Goal: Transaction & Acquisition: Purchase product/service

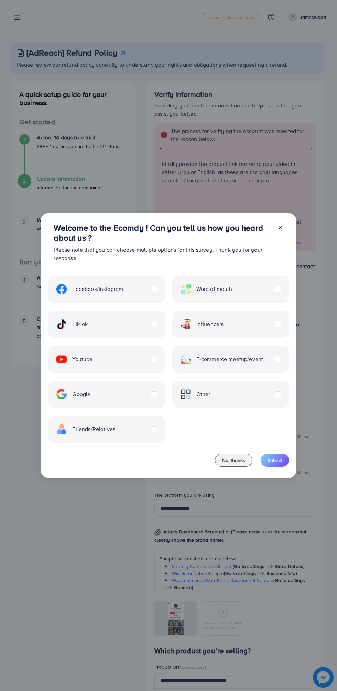
click at [280, 228] on line at bounding box center [280, 227] width 3 height 3
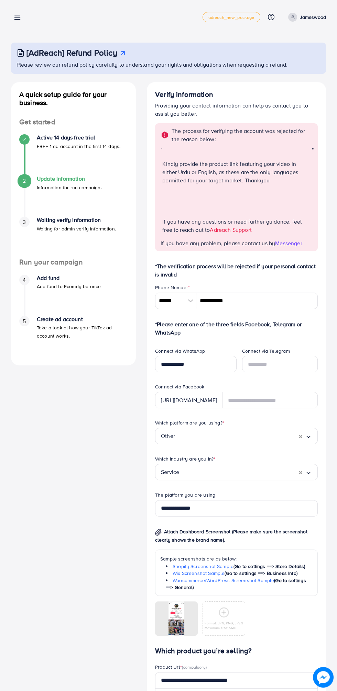
click at [317, 16] on p "Jameswood" at bounding box center [313, 17] width 26 height 8
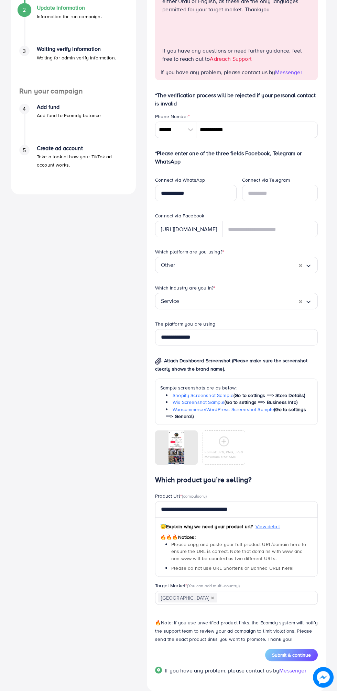
scroll to position [178, 0]
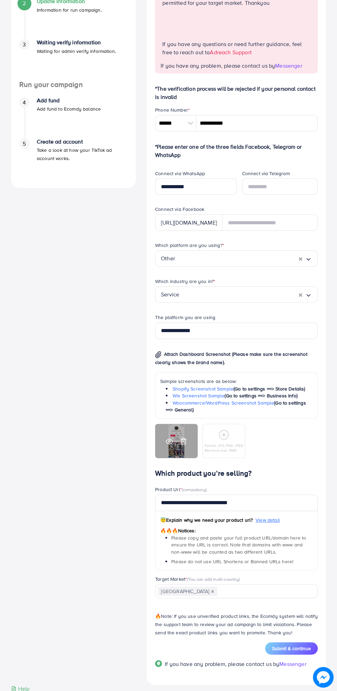
click at [175, 437] on div at bounding box center [176, 441] width 43 height 34
click at [166, 440] on icon at bounding box center [169, 441] width 7 height 7
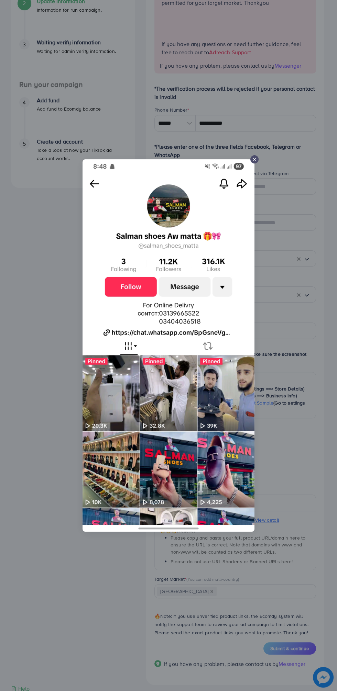
click at [316, 340] on div at bounding box center [168, 345] width 337 height 691
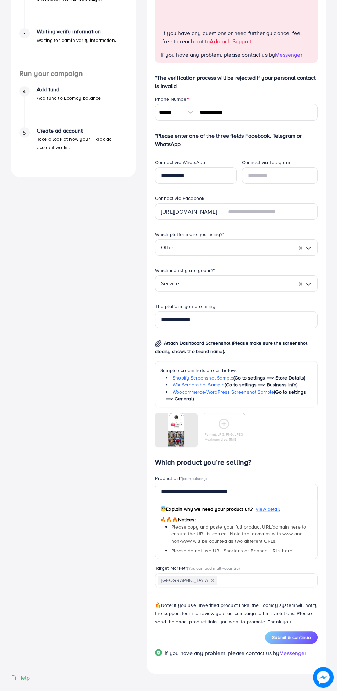
scroll to position [195, 0]
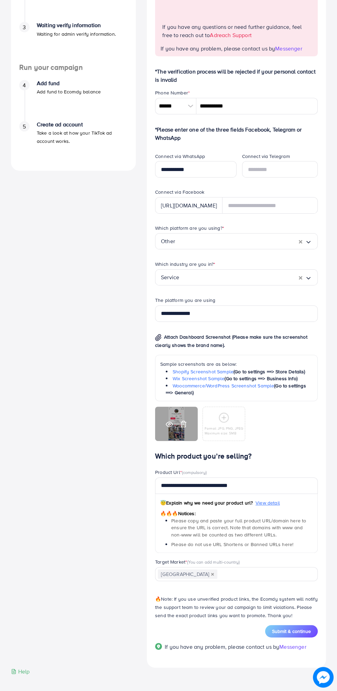
click at [180, 427] on icon at bounding box center [183, 424] width 7 height 7
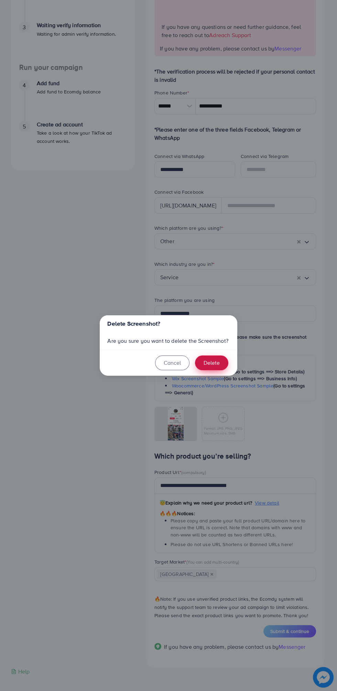
click at [222, 365] on button "Delete" at bounding box center [211, 363] width 33 height 15
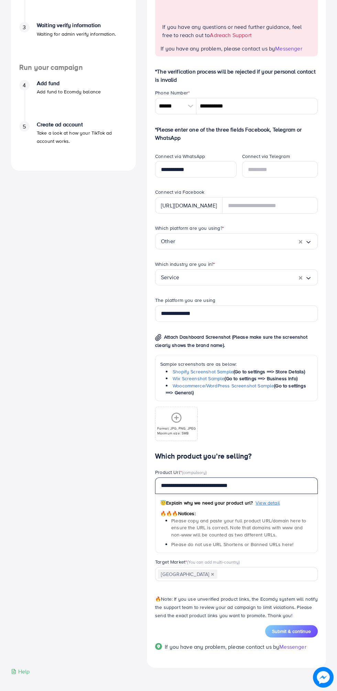
click at [285, 485] on input "**********" at bounding box center [236, 486] width 163 height 16
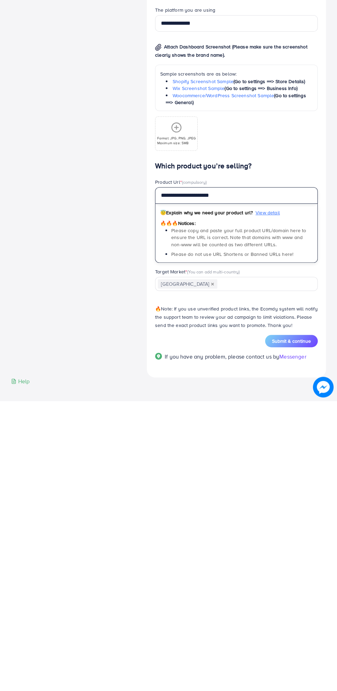
type input "**********"
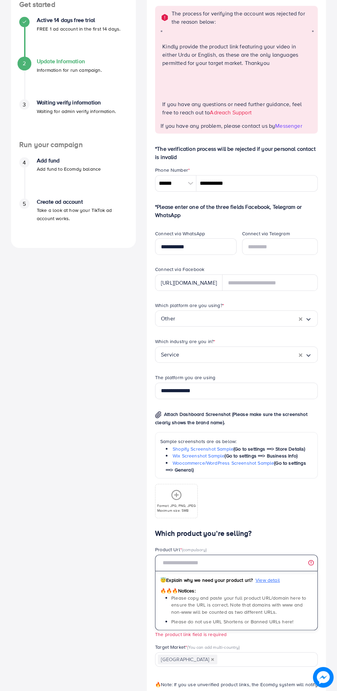
scroll to position [117, 0]
click at [244, 564] on input "text" at bounding box center [236, 564] width 163 height 16
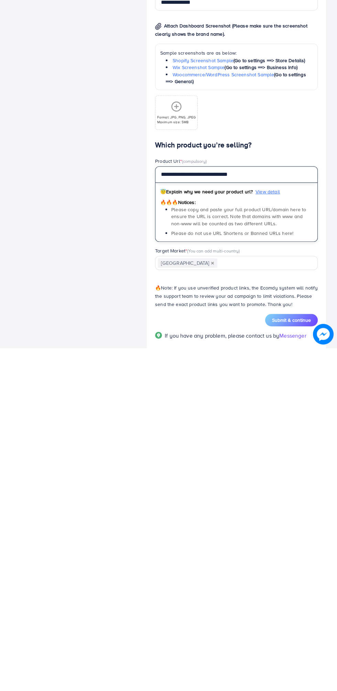
scroll to position [163, 0]
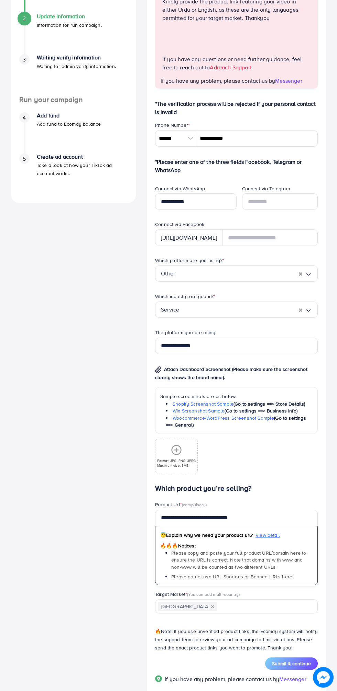
click at [177, 451] on icon at bounding box center [176, 450] width 11 height 11
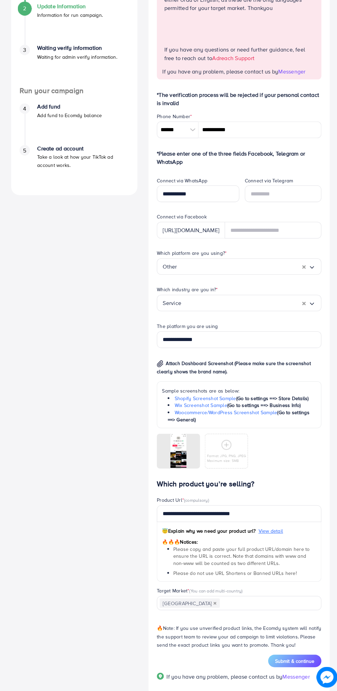
scroll to position [195, 0]
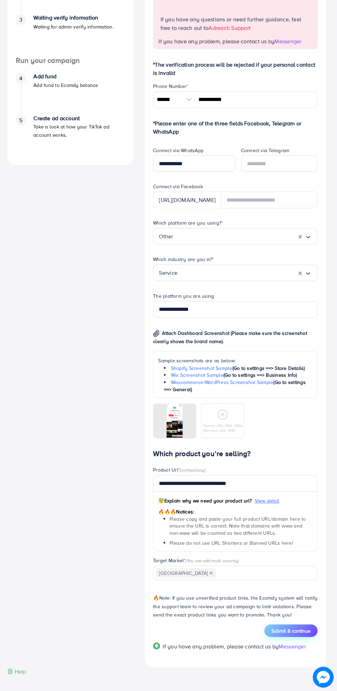
click at [302, 631] on span "Submit & continue" at bounding box center [291, 631] width 39 height 7
type input "**********"
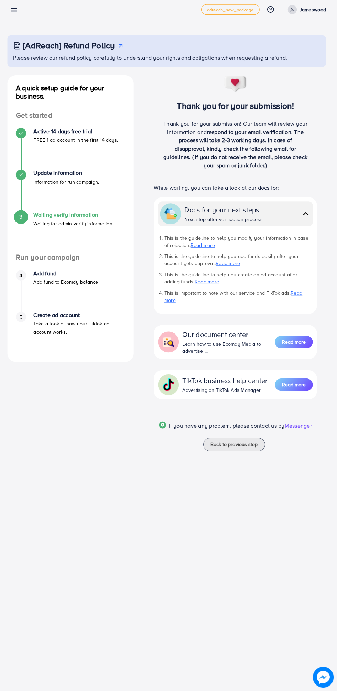
click at [306, 15] on p "Jameswood" at bounding box center [313, 17] width 26 height 8
click at [276, 43] on span "Log out" at bounding box center [284, 41] width 19 height 8
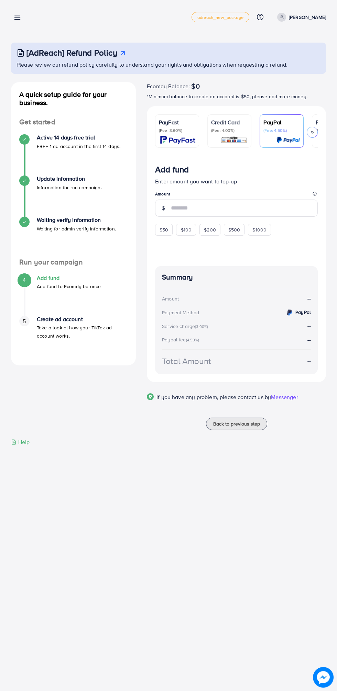
click at [171, 119] on p "PayFast" at bounding box center [177, 122] width 36 height 8
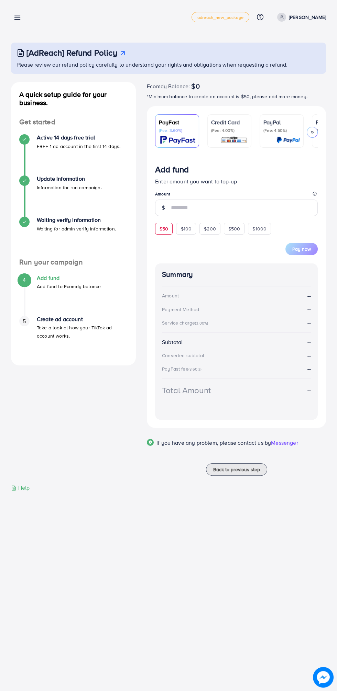
click at [162, 230] on span "$50" at bounding box center [163, 228] width 9 height 7
type input "**"
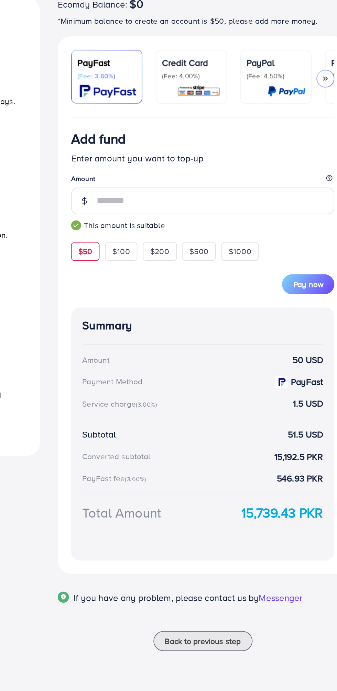
click at [223, 135] on div "Credit Card (Fee: 4.00%)" at bounding box center [229, 131] width 36 height 26
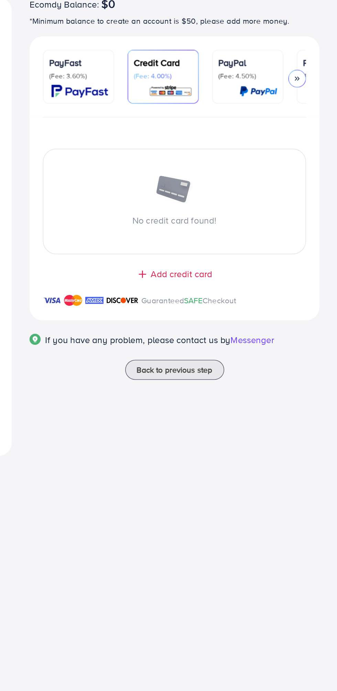
click at [285, 137] on img at bounding box center [287, 140] width 23 height 8
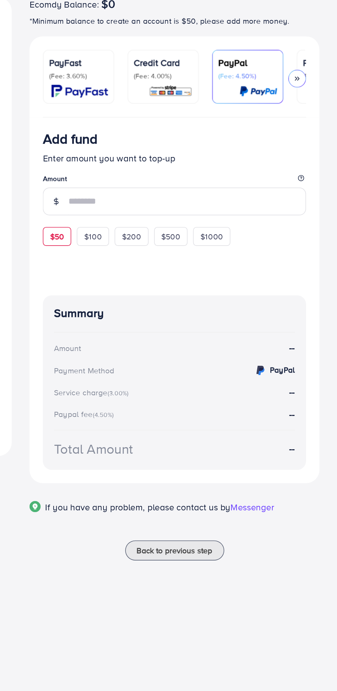
click at [161, 228] on span "$50" at bounding box center [163, 229] width 9 height 7
type input "**"
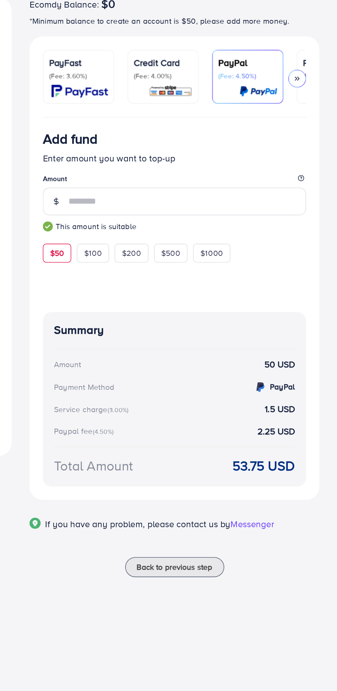
click at [321, 133] on div "PayFast (Fee: 3.60%) Credit Card (Fee: 4.00%) PayPal (Fee: 4.50%) Payoneer (Fee…" at bounding box center [236, 131] width 179 height 50
click at [315, 137] on link "Payoneer (Fee: 1.00%)" at bounding box center [334, 130] width 44 height 33
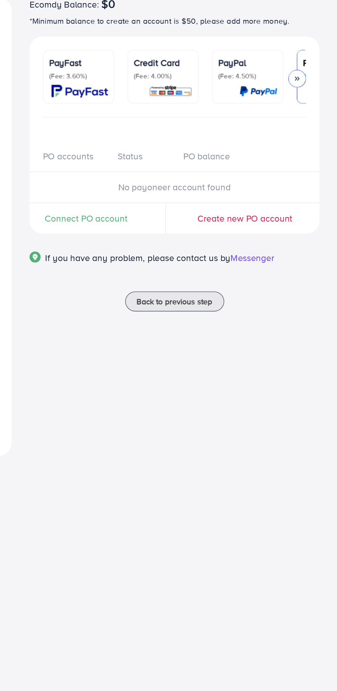
click at [313, 130] on icon at bounding box center [312, 132] width 5 height 5
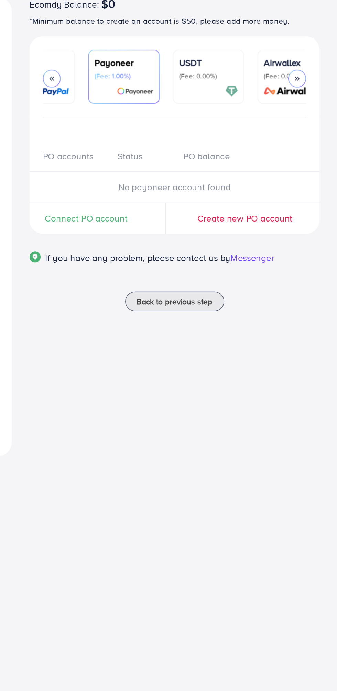
scroll to position [0, 143]
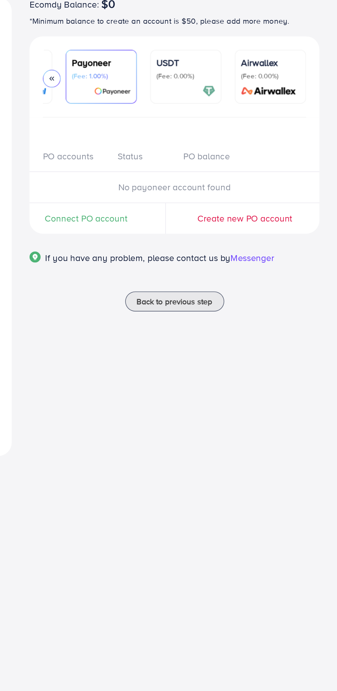
click at [184, 133] on p "(Fee: 1.00%)" at bounding box center [191, 130] width 36 height 5
click at [236, 140] on div at bounding box center [243, 140] width 36 height 8
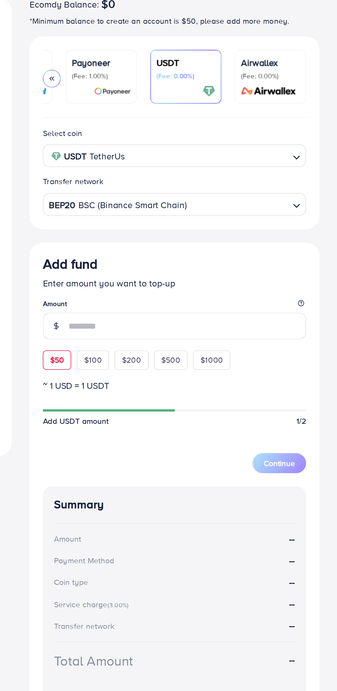
click at [159, 312] on div "$50" at bounding box center [164, 306] width 18 height 12
type input "**"
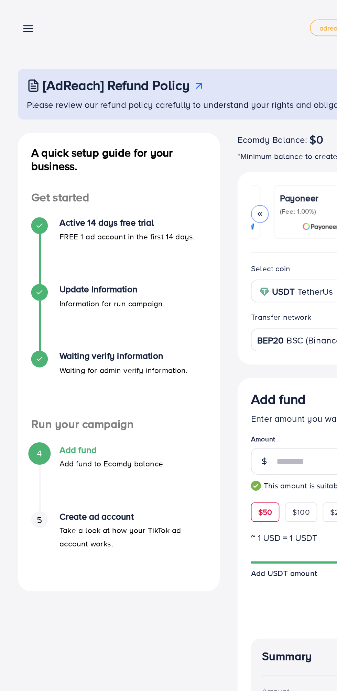
click at [155, 134] on div "PayPal (Fee: 4.50%)" at bounding box center [139, 131] width 36 height 26
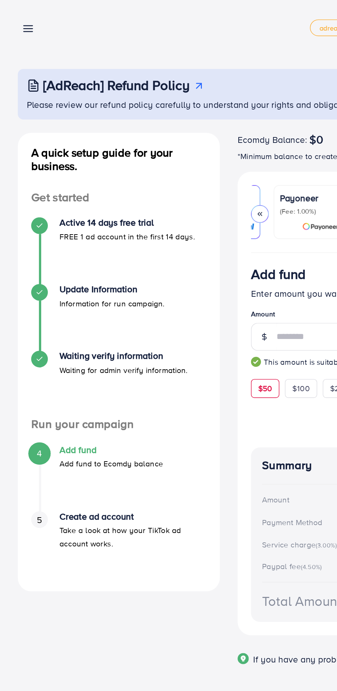
click at [162, 134] on icon at bounding box center [160, 132] width 5 height 5
click at [174, 138] on img at bounding box center [177, 140] width 35 height 8
